Goal: Task Accomplishment & Management: Use online tool/utility

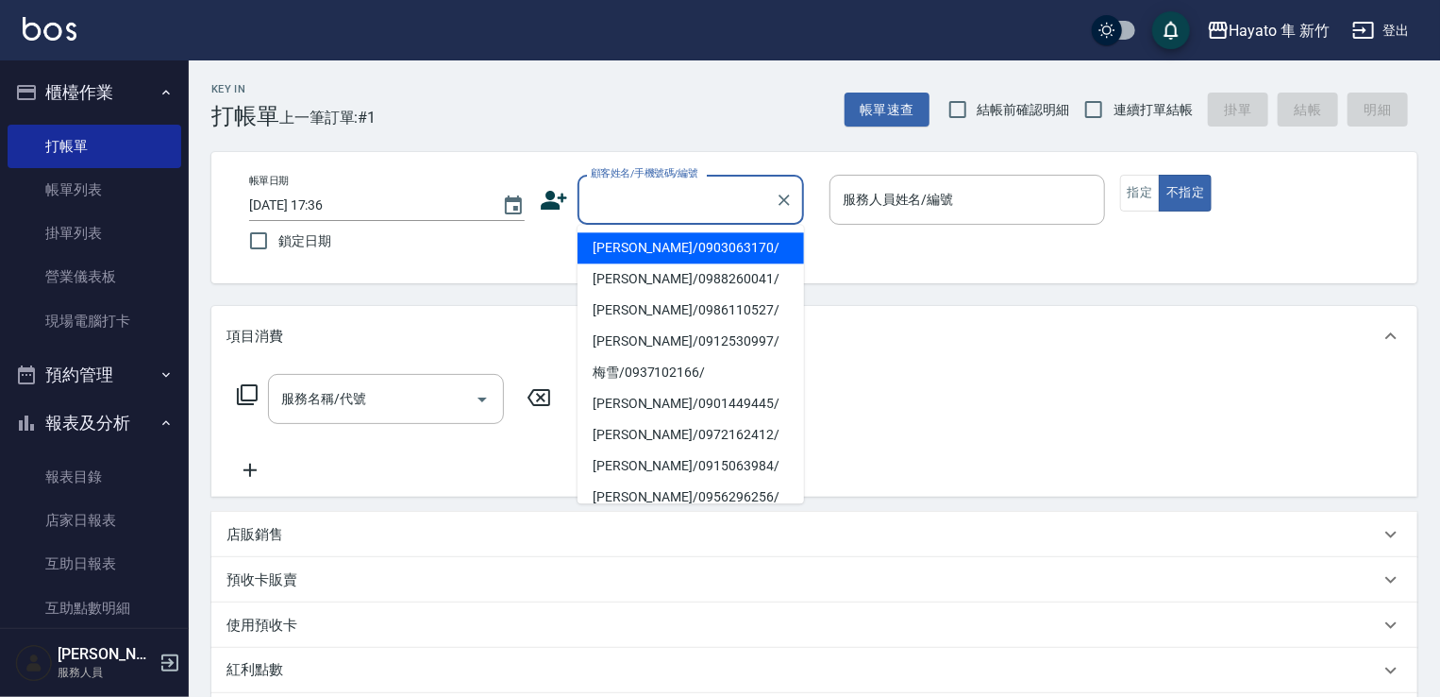
click at [712, 183] on input "顧客姓名/手機號碼/編號" at bounding box center [676, 199] width 181 height 33
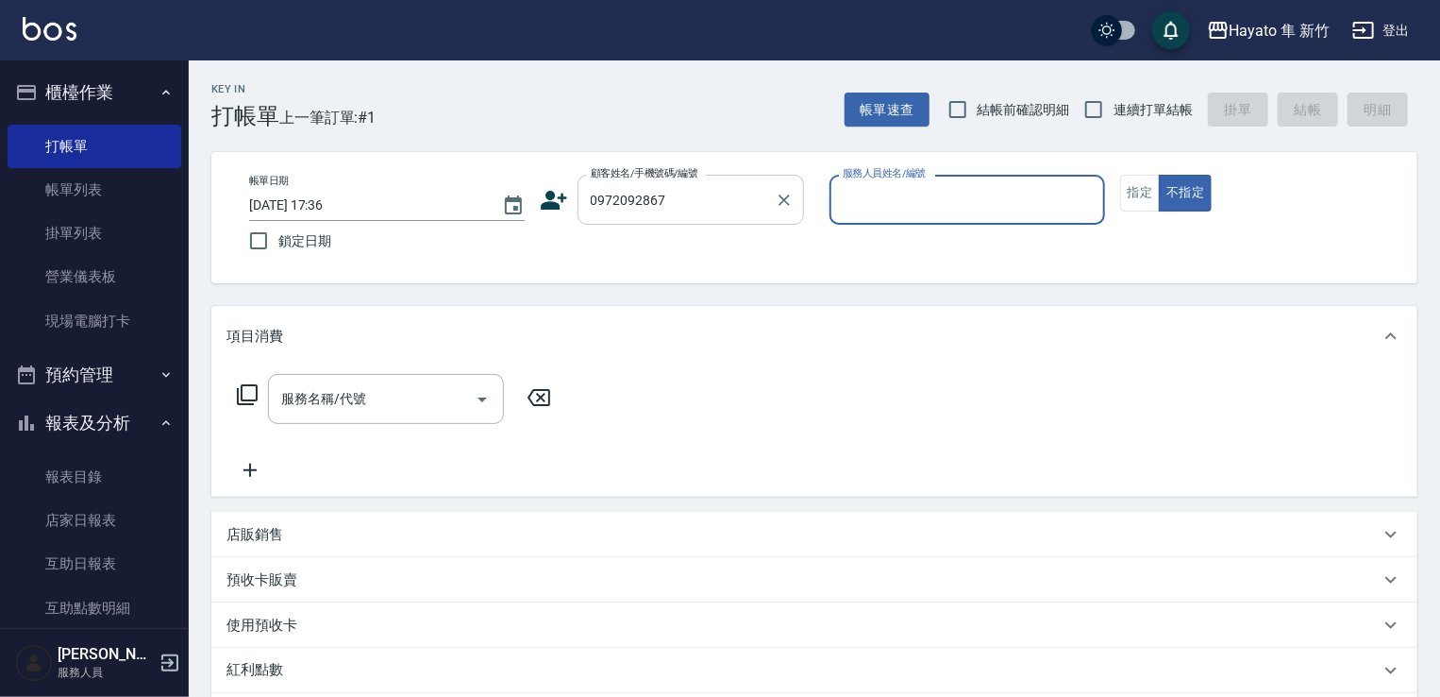
click at [676, 202] on input "0972092867" at bounding box center [676, 199] width 181 height 33
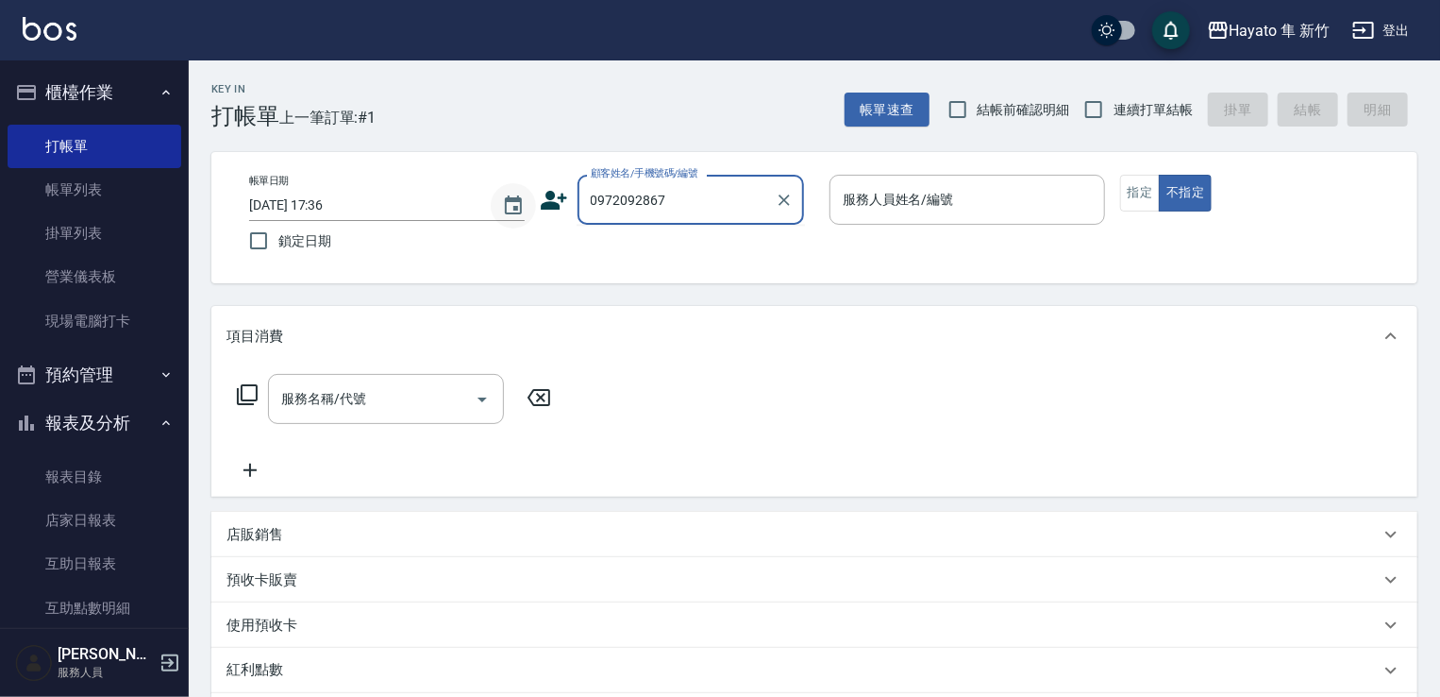
drag, startPoint x: 549, startPoint y: 196, endPoint x: 523, endPoint y: 196, distance: 26.4
click at [523, 196] on div "帳單日期 [DATE] 17:36 鎖定日期 顧客姓名/手機號碼/編號 0972092867 顧客姓名/手機號碼/編號 服務人員姓名/編號 服務人員姓名/編號…" at bounding box center [814, 218] width 1161 height 86
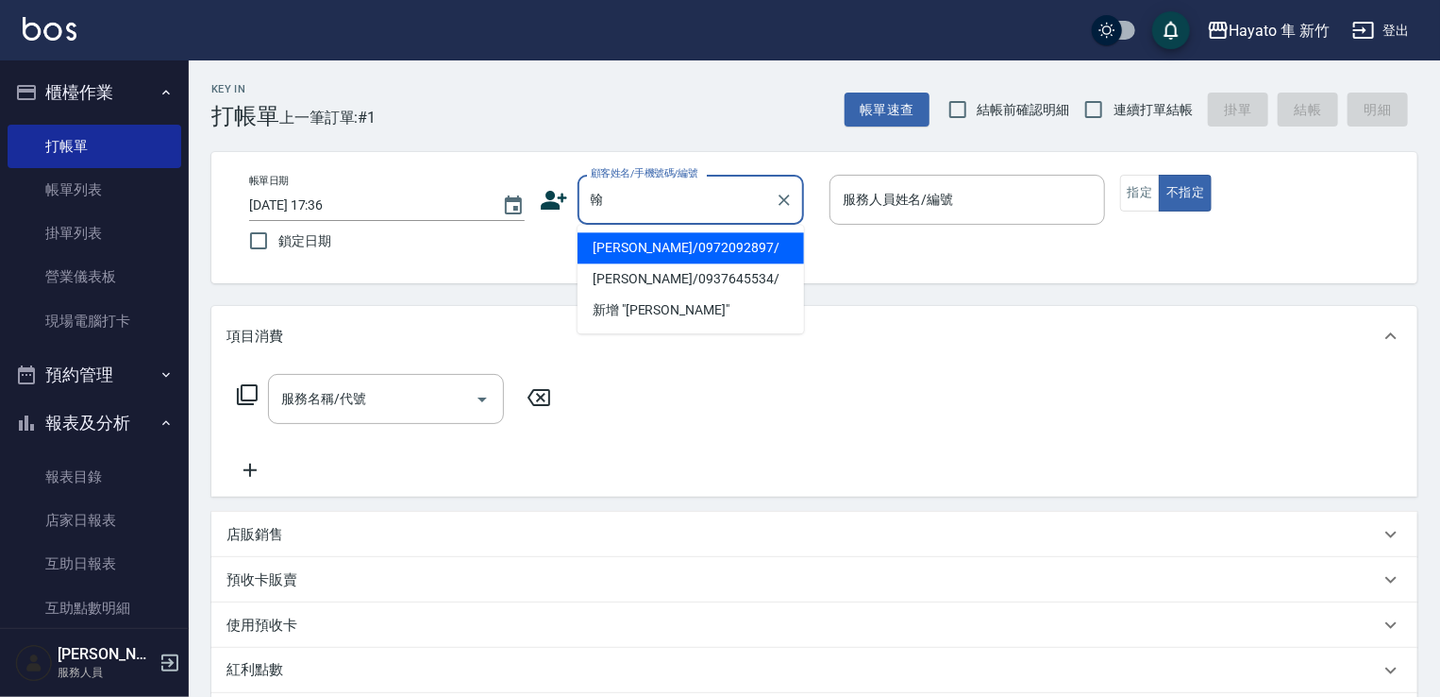
click at [778, 239] on li "[PERSON_NAME]/0972092897/" at bounding box center [691, 247] width 227 height 31
type input "[PERSON_NAME]/0972092897/"
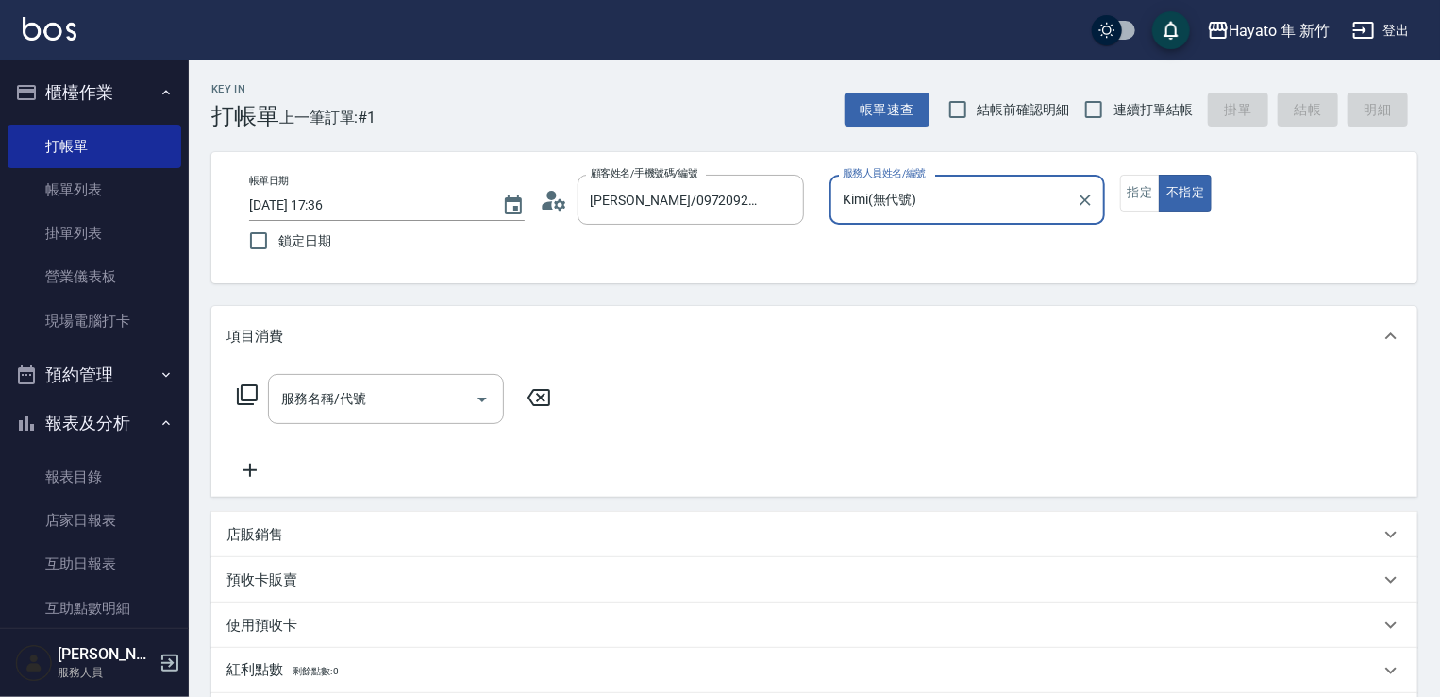
type input "Kimi(無代號)"
click at [560, 203] on icon at bounding box center [554, 200] width 28 height 28
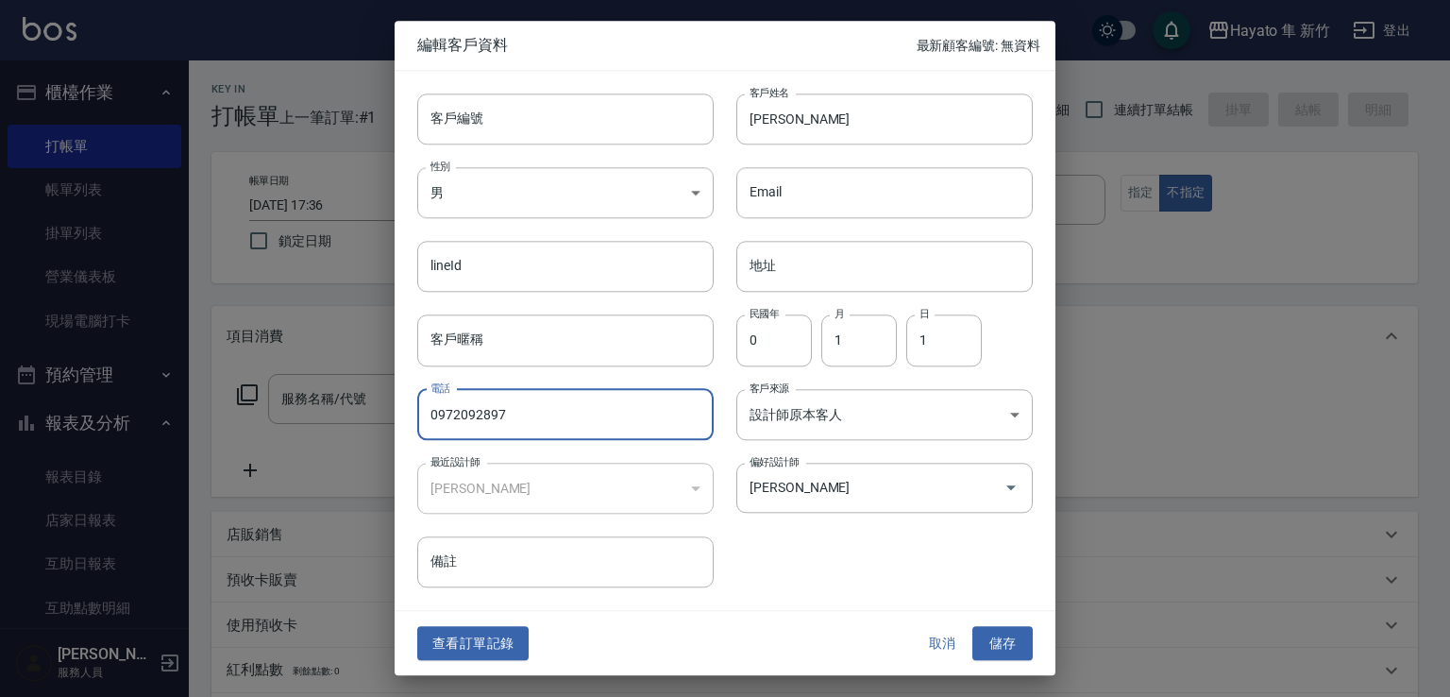
click at [534, 403] on input "0972092897" at bounding box center [565, 414] width 296 height 51
drag, startPoint x: 487, startPoint y: 414, endPoint x: 509, endPoint y: 412, distance: 21.8
click at [509, 412] on input "0972092897" at bounding box center [565, 414] width 296 height 51
type input "0972092867"
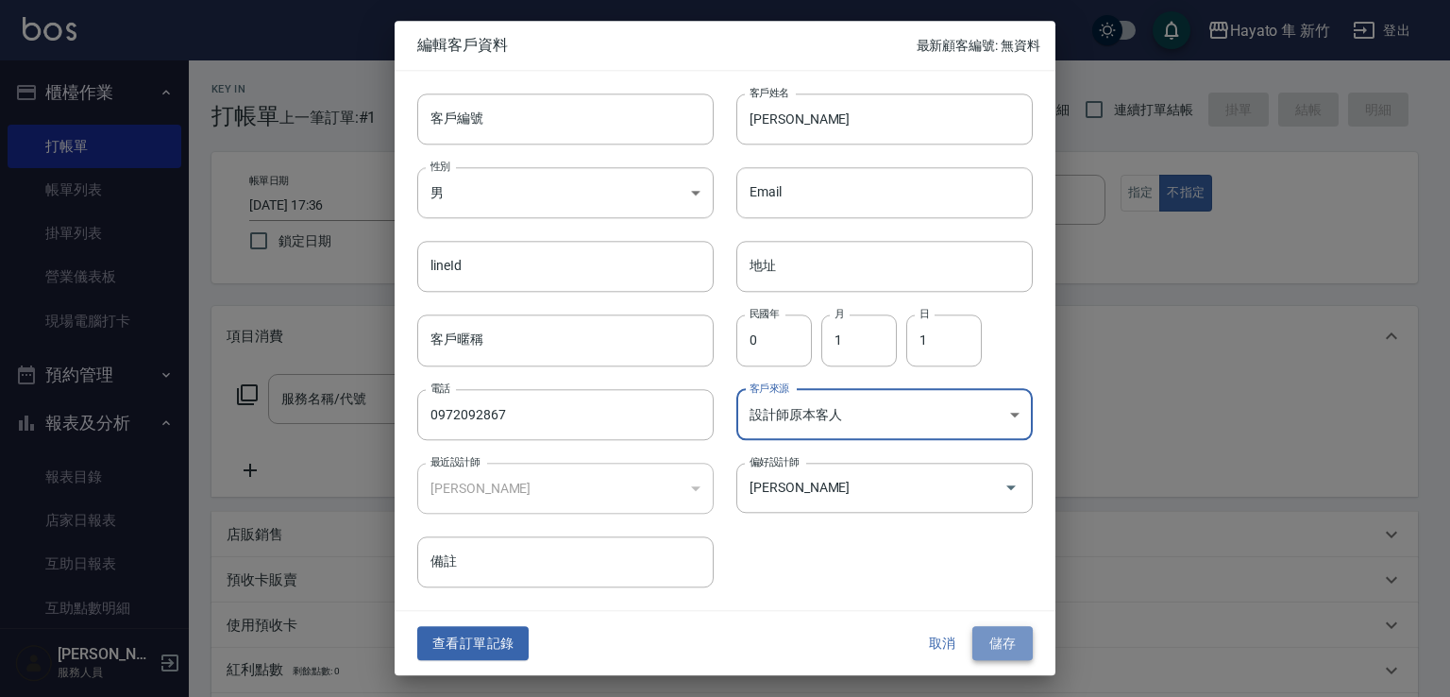
click at [989, 646] on button "儲存" at bounding box center [1002, 643] width 60 height 35
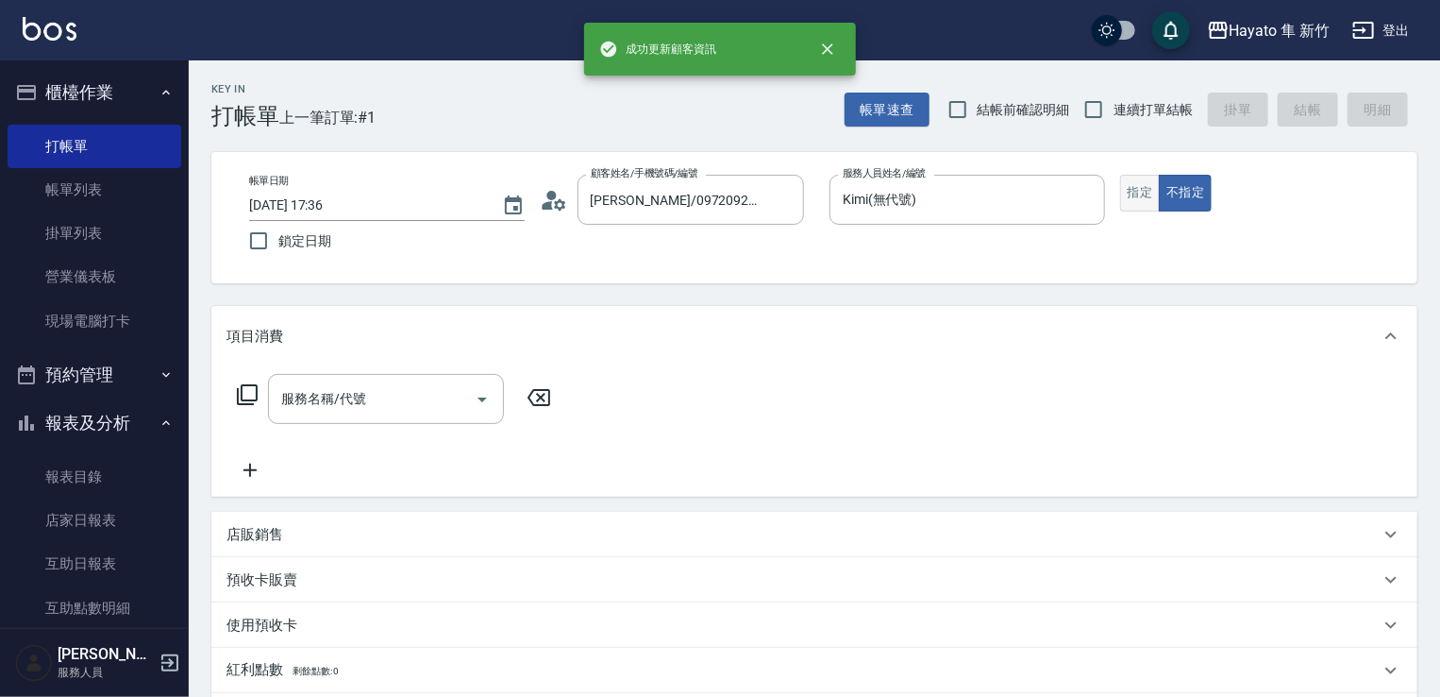
click at [1140, 210] on button "指定" at bounding box center [1140, 193] width 41 height 37
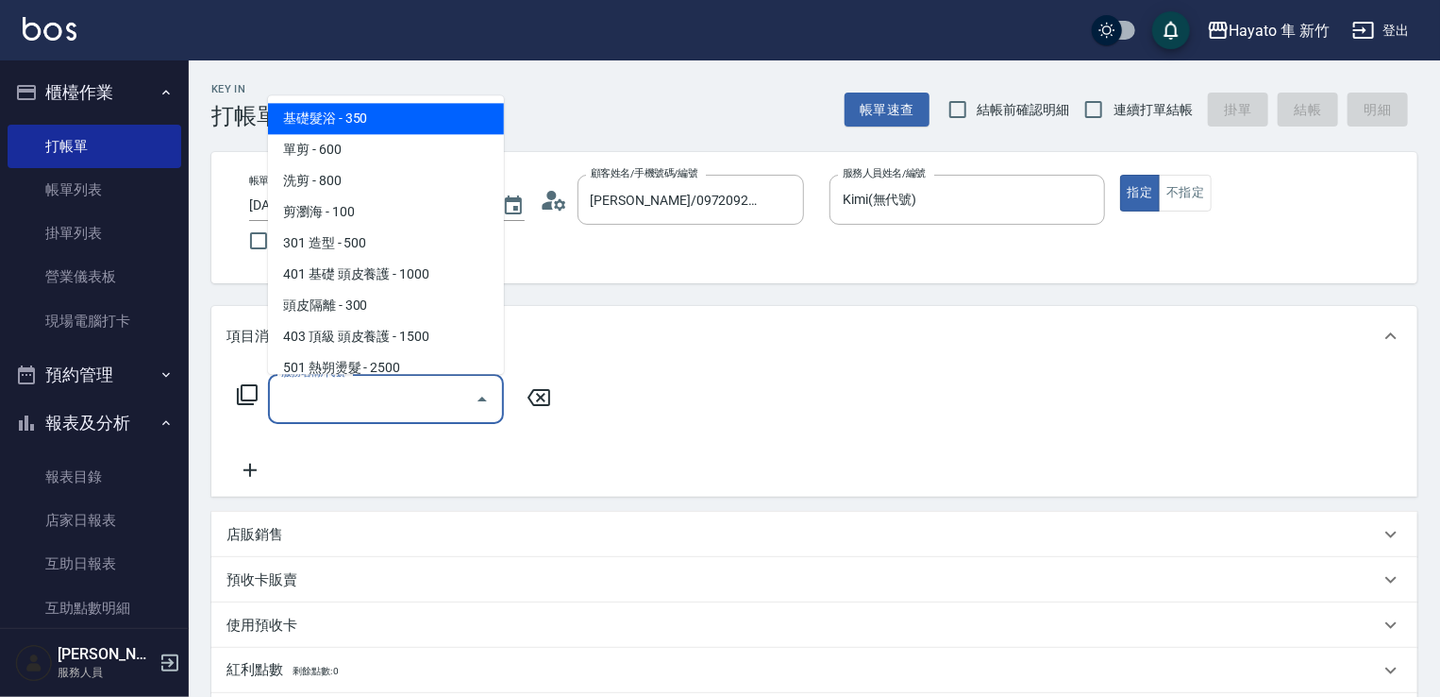
click at [438, 385] on input "服務名稱/代號" at bounding box center [372, 398] width 191 height 33
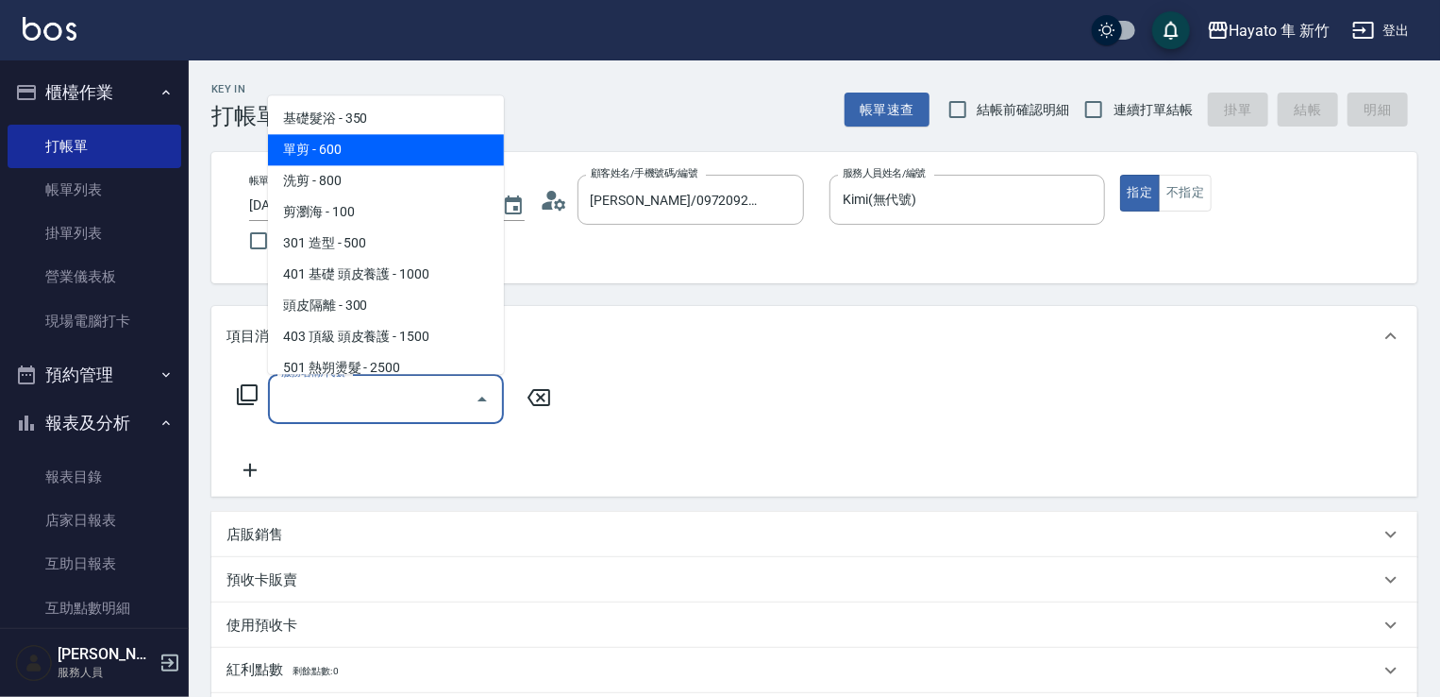
click at [441, 160] on span "單剪 - 600" at bounding box center [386, 149] width 236 height 31
type input "單剪(102)"
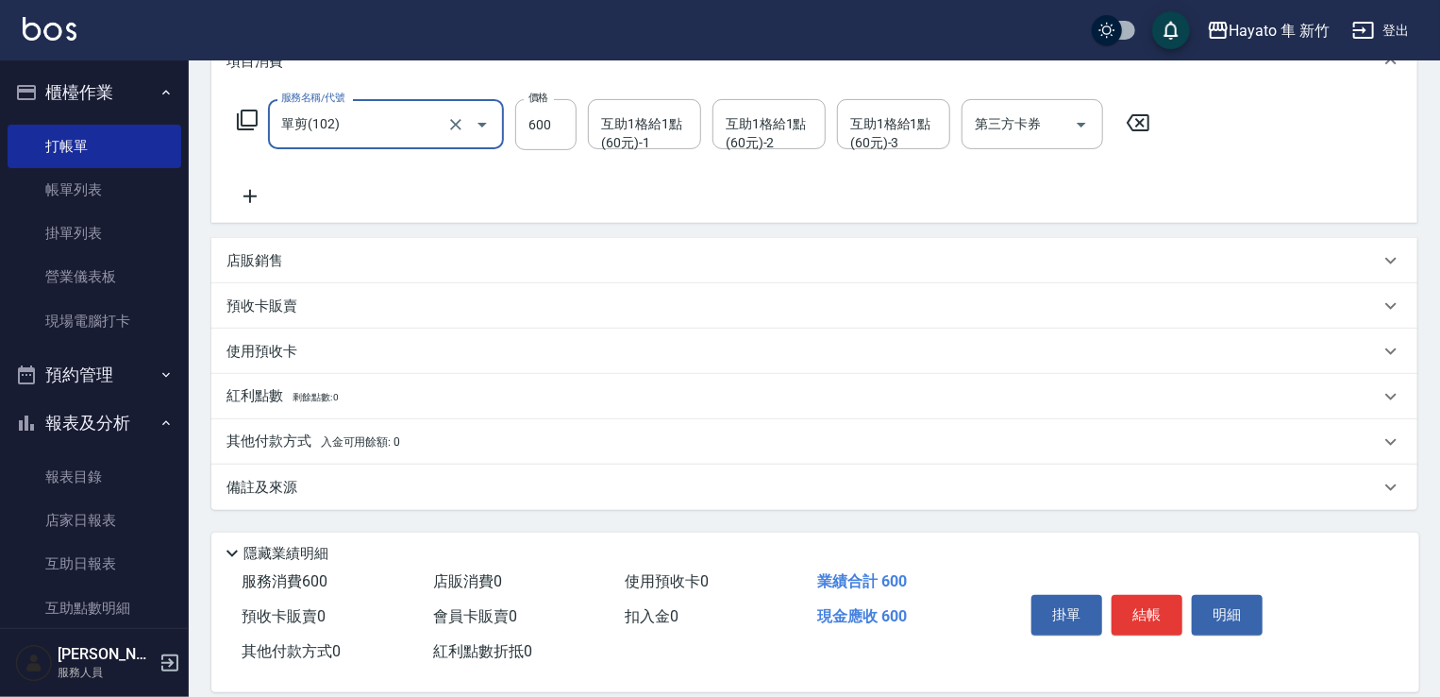
scroll to position [283, 0]
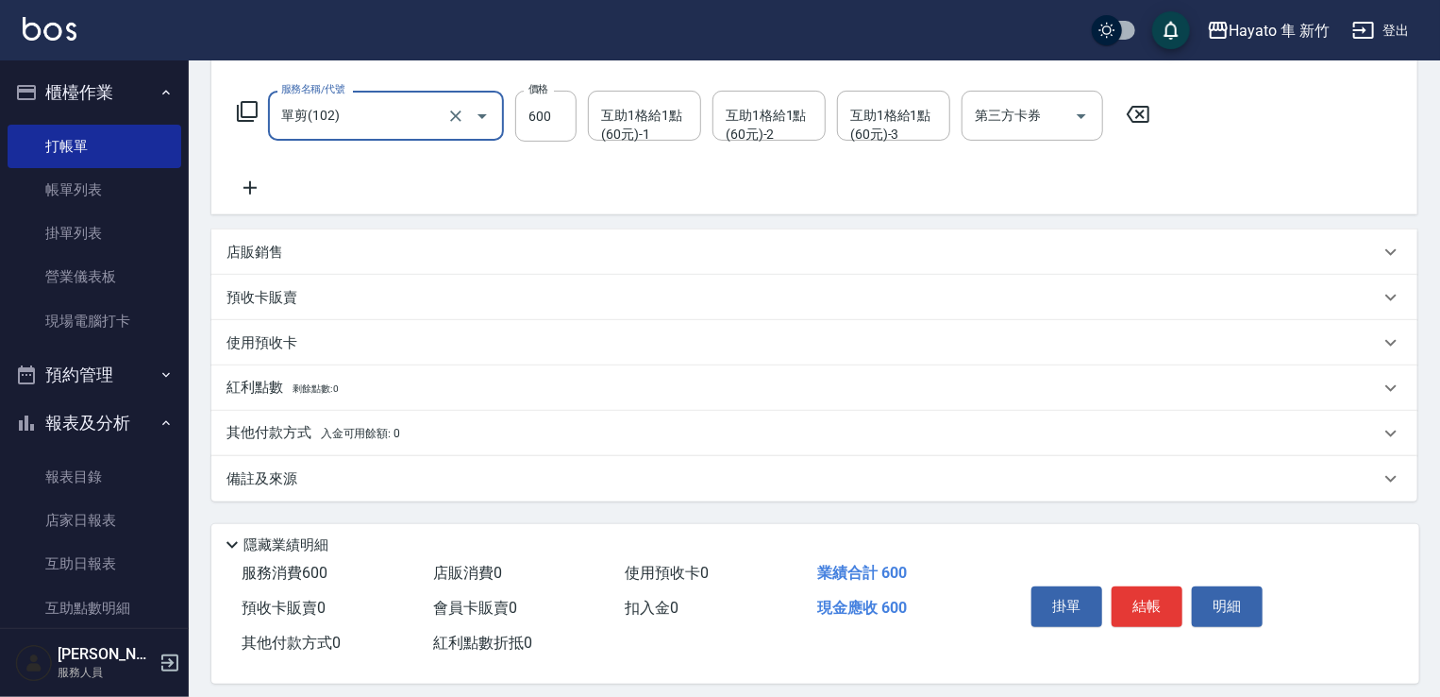
click at [393, 495] on div "備註及來源" at bounding box center [814, 478] width 1206 height 45
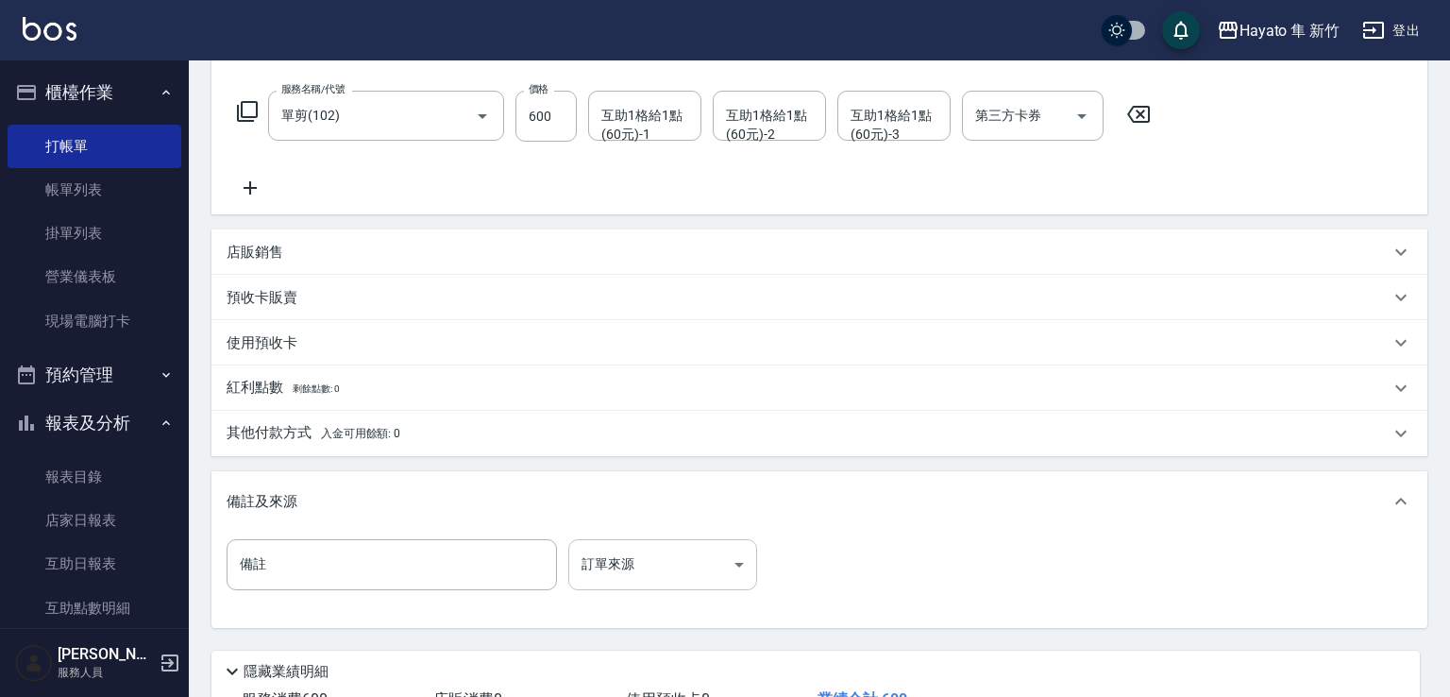
click at [629, 561] on body "Hayato 隼 新竹 登出 櫃檯作業 打帳單 帳單列表 掛單列表 營業儀表板 現場電腦打卡 預約管理 預約管理 報表及分析 報表目錄 店家日報表 互助日報表…" at bounding box center [725, 275] width 1450 height 1116
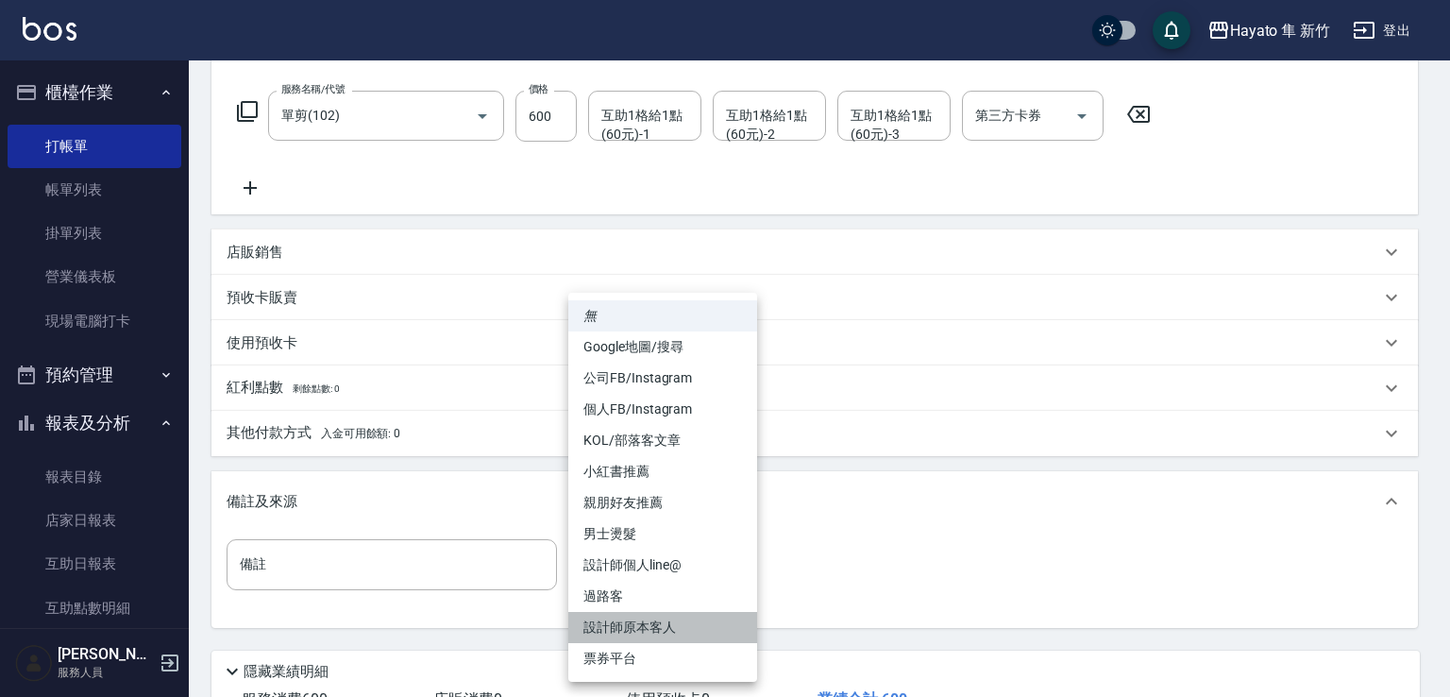
click at [672, 636] on li "設計師原本客人" at bounding box center [662, 627] width 189 height 31
type input "設計師原本客人"
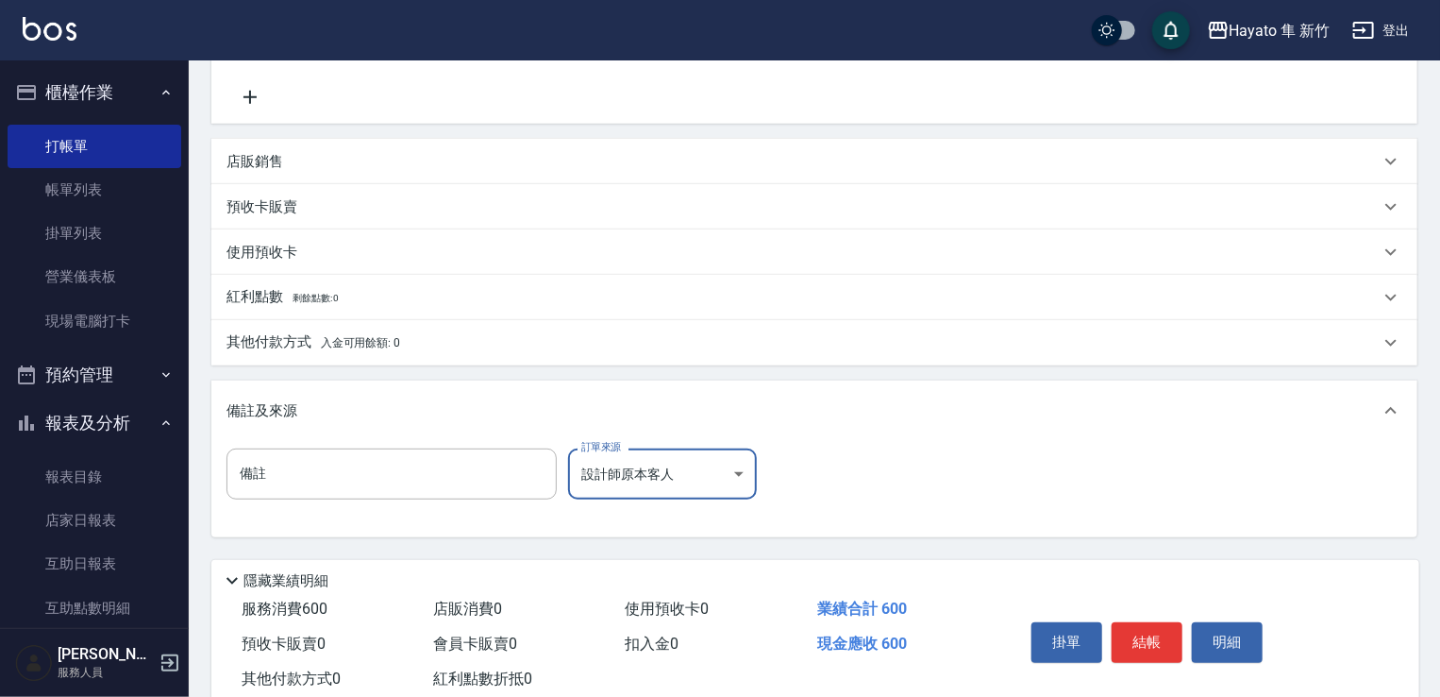
scroll to position [378, 0]
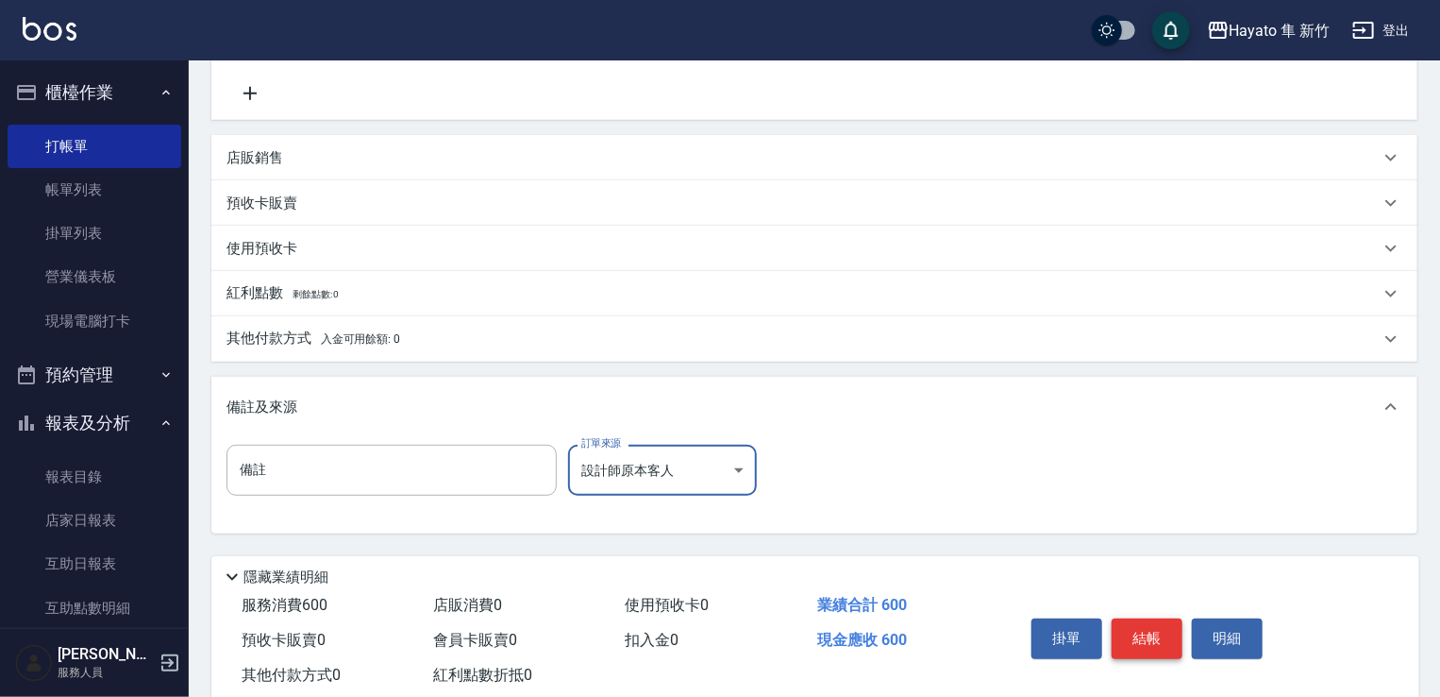
click at [1155, 636] on button "結帳" at bounding box center [1147, 638] width 71 height 40
